Goal: Task Accomplishment & Management: Complete application form

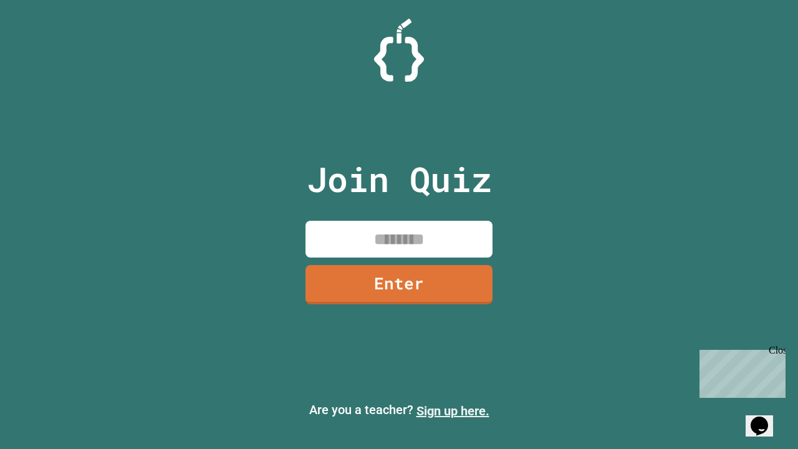
click at [453, 411] on link "Sign up here." at bounding box center [452, 410] width 73 height 15
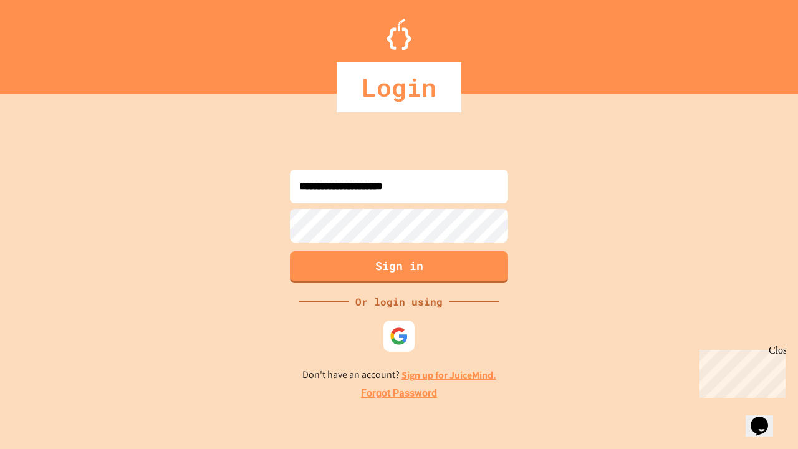
type input "**********"
